Goal: Task Accomplishment & Management: Use online tool/utility

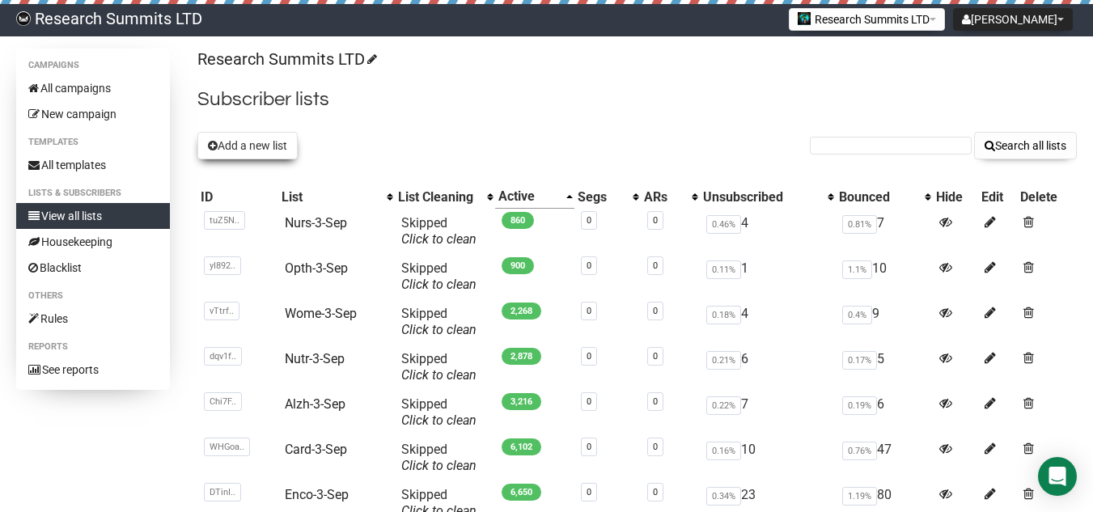
click at [247, 140] on button "Add a new list" at bounding box center [247, 146] width 100 height 28
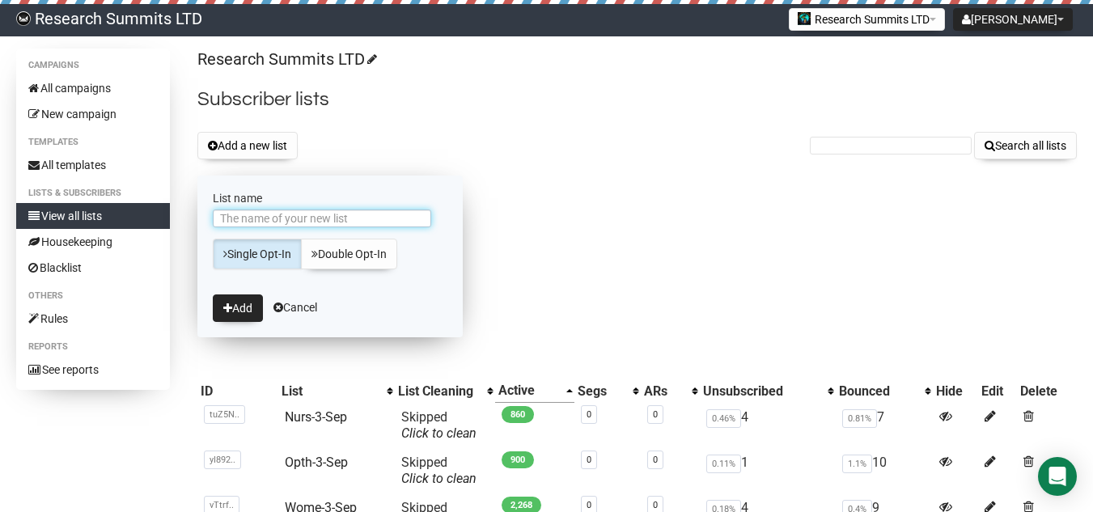
click at [236, 221] on input "List name" at bounding box center [322, 218] width 218 height 18
click at [277, 218] on input "Test emaill address" at bounding box center [322, 218] width 218 height 18
type input "Test email address"
click at [233, 307] on button "Add" at bounding box center [238, 308] width 50 height 28
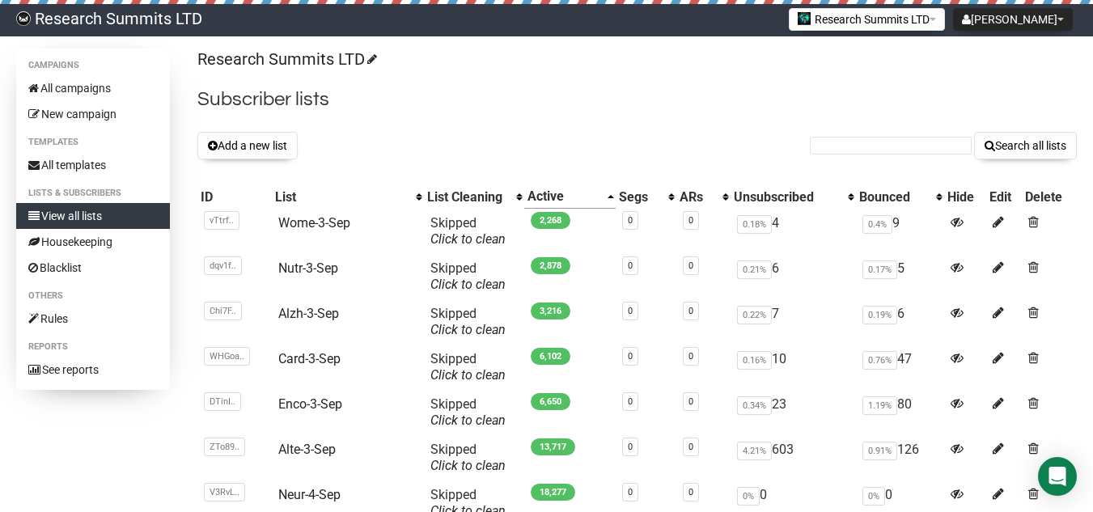
click at [421, 197] on th "List" at bounding box center [348, 196] width 152 height 23
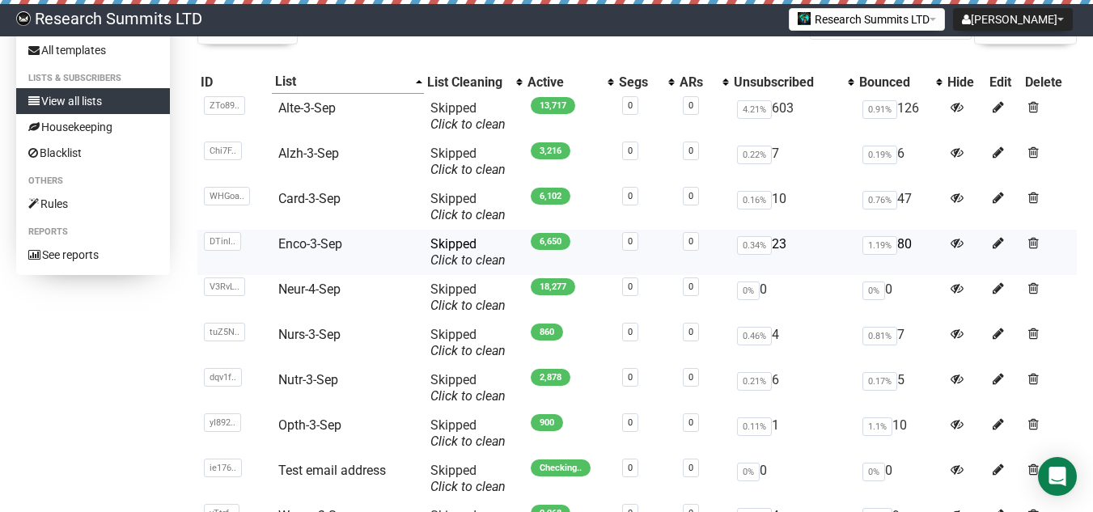
scroll to position [303, 0]
